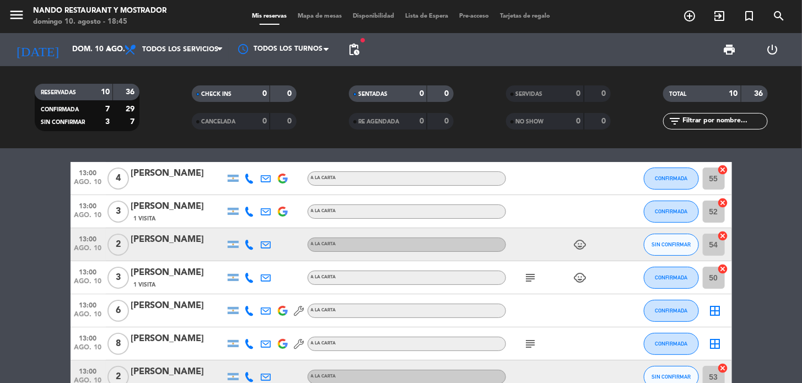
scroll to position [55, 0]
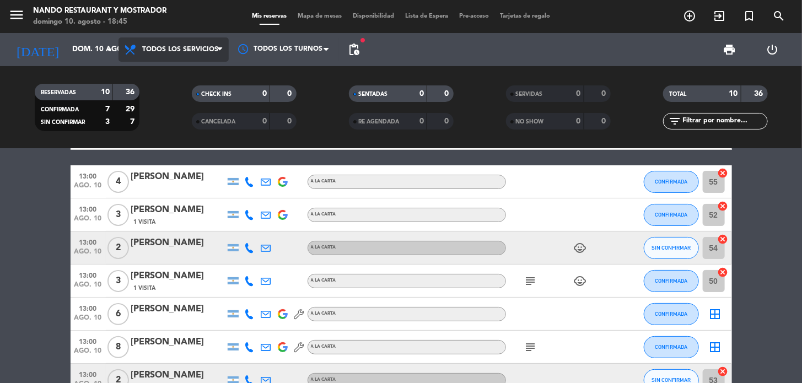
click at [185, 50] on span "Todos los servicios" at bounding box center [180, 50] width 76 height 8
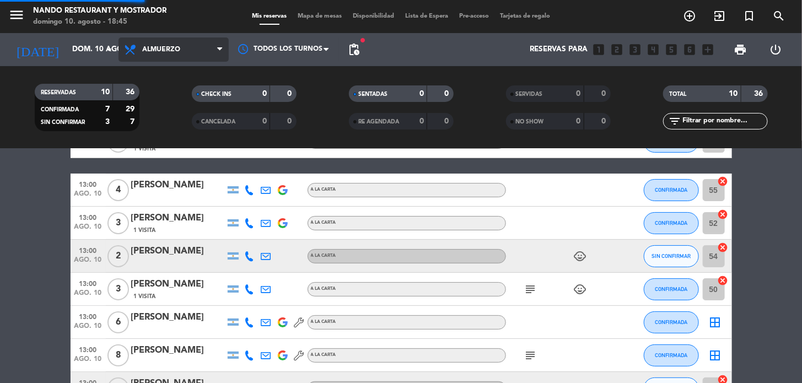
click at [180, 101] on div "menu Nando Restaurant y Mostrador [DATE] 10. agosto - 18:45 Mis reservas Mapa d…" at bounding box center [401, 74] width 802 height 149
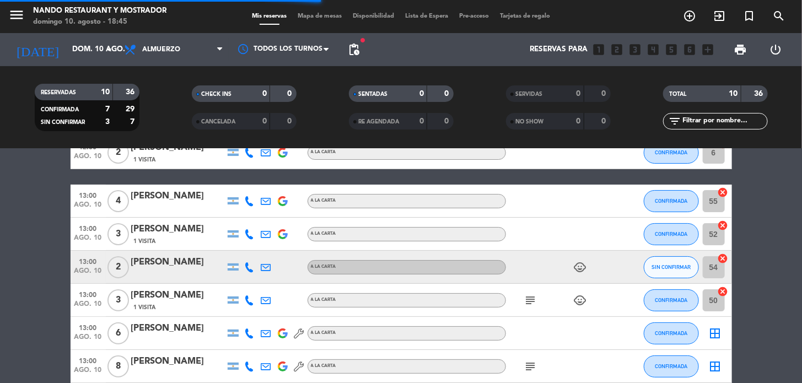
scroll to position [83, 0]
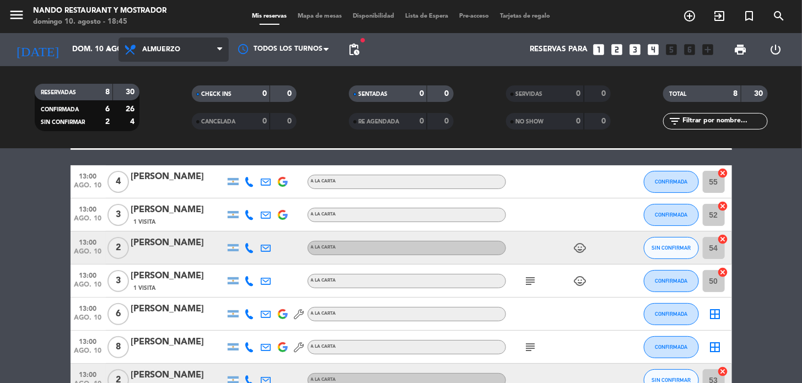
click at [145, 53] on span "Almuerzo" at bounding box center [161, 50] width 38 height 8
click at [152, 119] on div "menu Nando Restaurant y Mostrador [DATE] 10. agosto - 18:45 Mis reservas Mapa d…" at bounding box center [401, 74] width 802 height 149
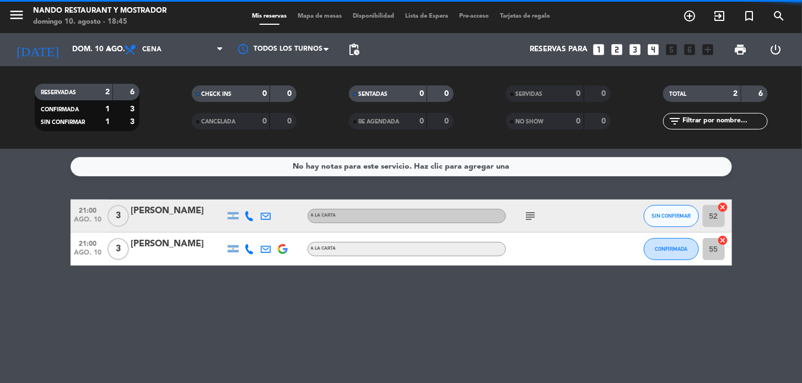
scroll to position [0, 0]
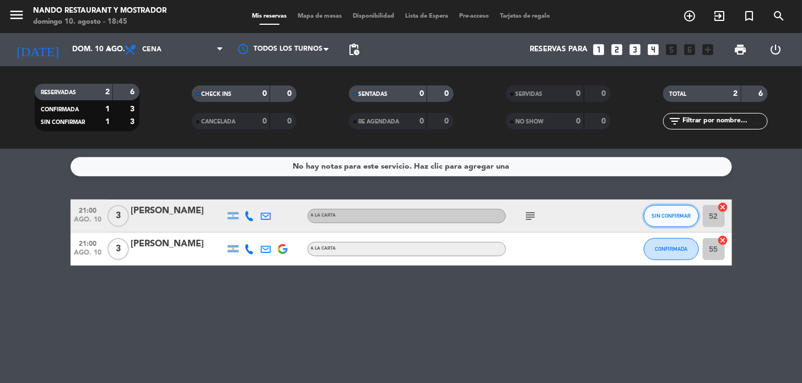
click at [672, 219] on button "SIN CONFIRMAR" at bounding box center [671, 216] width 55 height 22
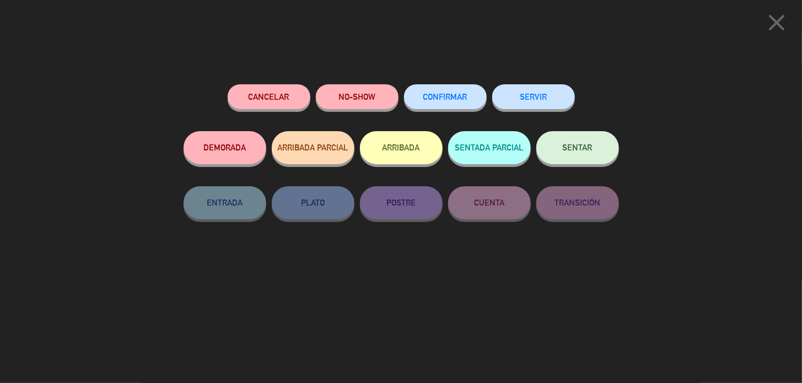
click at [445, 105] on button "CONFIRMAR" at bounding box center [445, 96] width 83 height 25
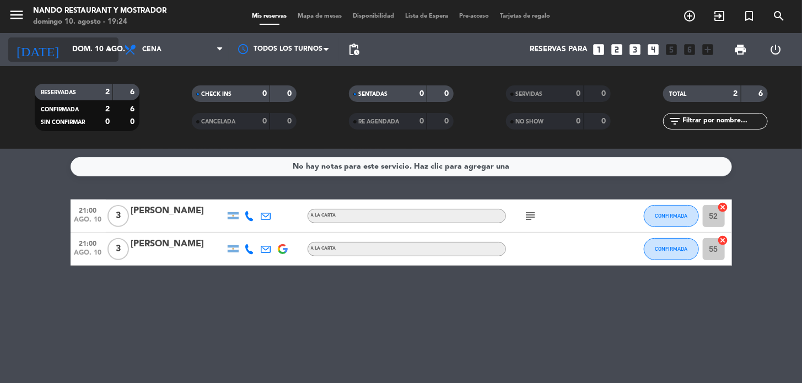
click at [91, 52] on input "dom. 10 ago." at bounding box center [116, 50] width 98 height 20
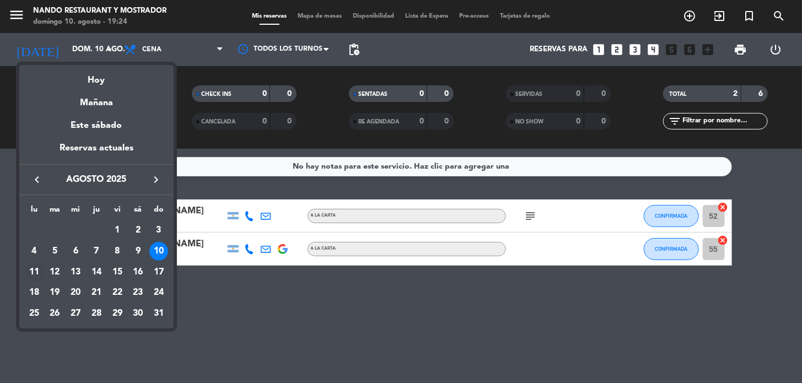
click at [36, 267] on div "11" at bounding box center [34, 272] width 19 height 19
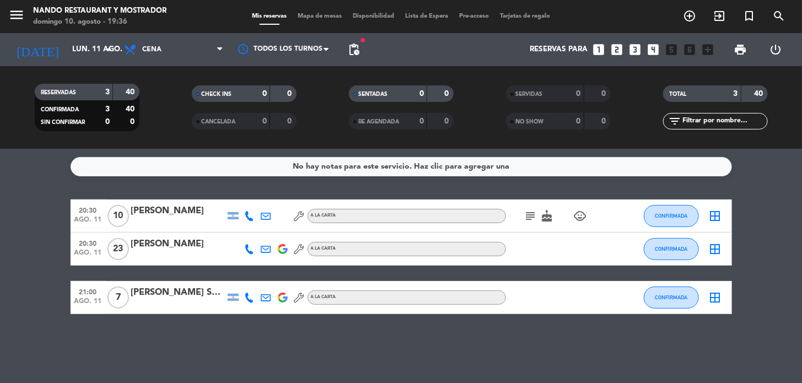
click at [355, 57] on span "pending_actions" at bounding box center [354, 50] width 22 height 22
click at [355, 55] on span "pending_actions" at bounding box center [353, 49] width 13 height 13
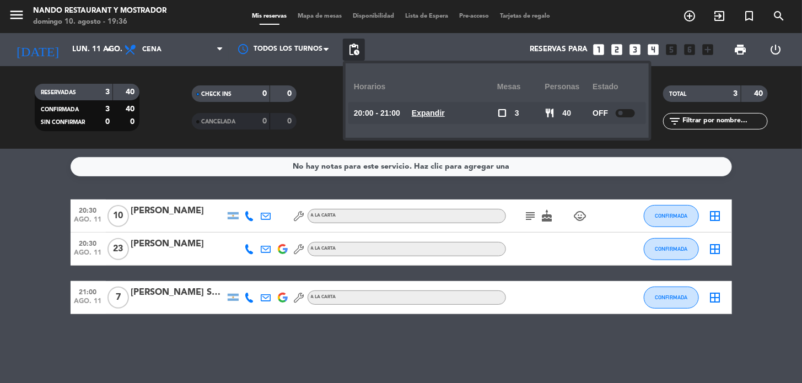
click at [355, 55] on span "pending_actions" at bounding box center [353, 49] width 13 height 13
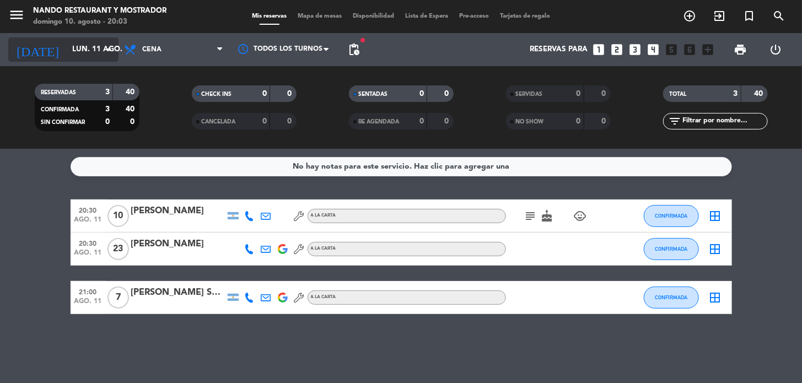
click at [88, 52] on input "lun. 11 ago." at bounding box center [116, 50] width 98 height 20
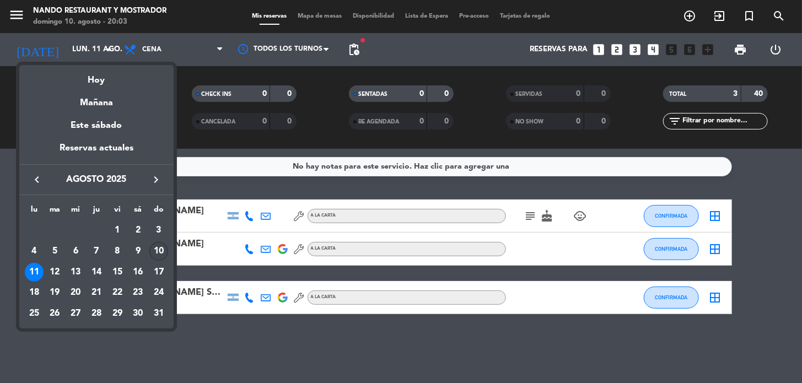
click at [157, 250] on div "10" at bounding box center [158, 251] width 19 height 19
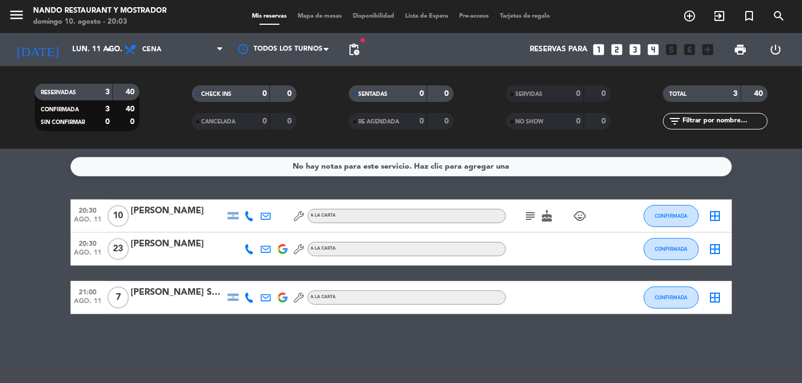
type input "dom. 10 ago."
